Goal: Navigation & Orientation: Find specific page/section

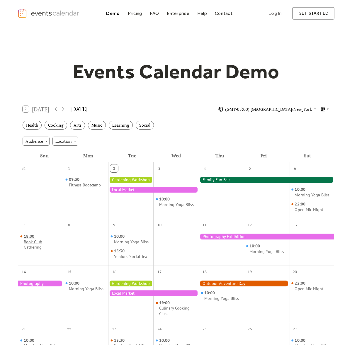
click at [46, 247] on div "Book Club Gathering" at bounding box center [42, 244] width 37 height 11
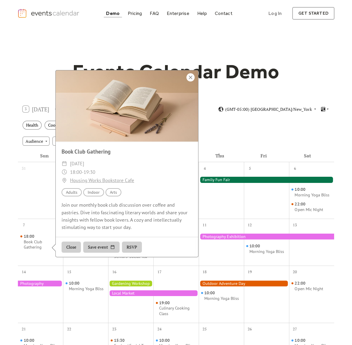
click at [187, 77] on div at bounding box center [190, 77] width 8 height 8
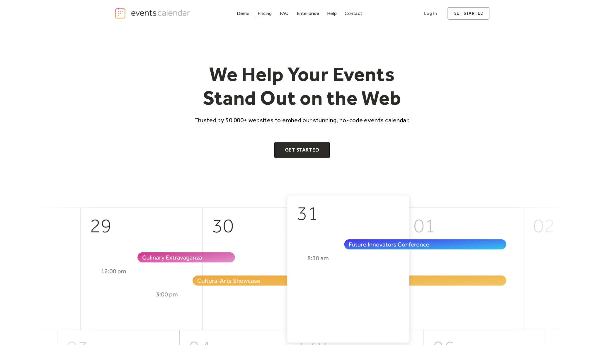
click at [241, 13] on div "Demo" at bounding box center [243, 13] width 13 height 3
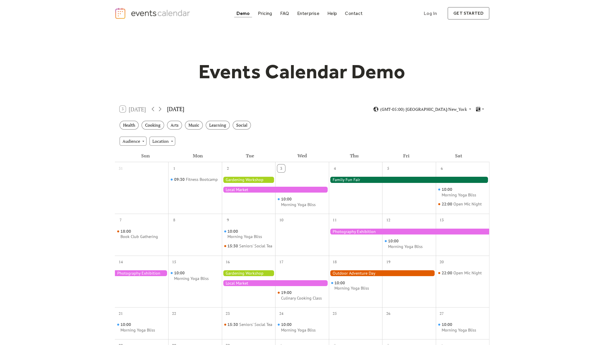
click at [318, 140] on div "Audience Location" at bounding box center [302, 141] width 375 height 16
click at [133, 90] on div "Events Calendar Demo Loading the Events Calendar..." at bounding box center [302, 258] width 375 height 462
click at [388, 179] on div at bounding box center [409, 180] width 161 height 6
